Goal: Navigation & Orientation: Understand site structure

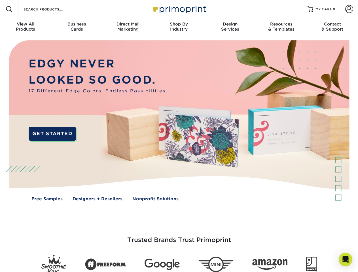
click at [179, 136] on img at bounding box center [179, 124] width 355 height 177
click at [9, 9] on span at bounding box center [9, 9] width 7 height 7
click at [349, 9] on span at bounding box center [350, 9] width 8 height 8
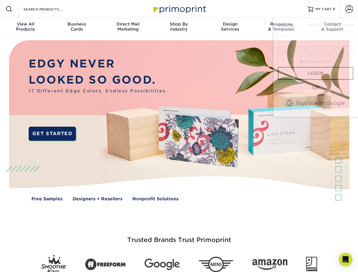
click at [26, 27] on div "View All Products" at bounding box center [25, 27] width 51 height 10
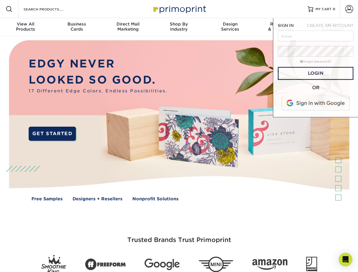
click at [77, 27] on div "Business Cards" at bounding box center [76, 27] width 51 height 10
click at [128, 27] on div "Direct Mail Marketing" at bounding box center [127, 27] width 51 height 10
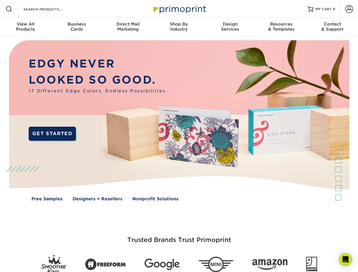
click at [179, 27] on div "Shop By Industry" at bounding box center [178, 27] width 51 height 10
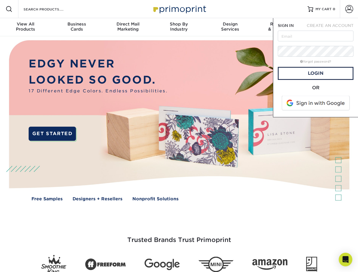
click at [230, 27] on div "Design Services" at bounding box center [230, 27] width 51 height 10
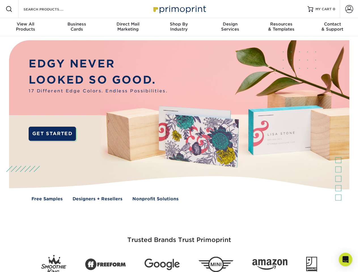
click at [281, 27] on span "SIGN IN" at bounding box center [286, 25] width 16 height 5
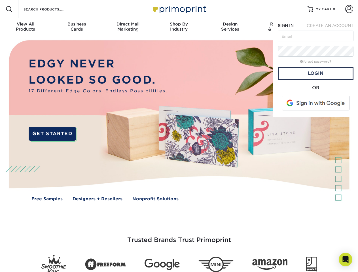
click at [333, 27] on div "Contact & Support" at bounding box center [332, 27] width 51 height 10
